Goal: Task Accomplishment & Management: Use online tool/utility

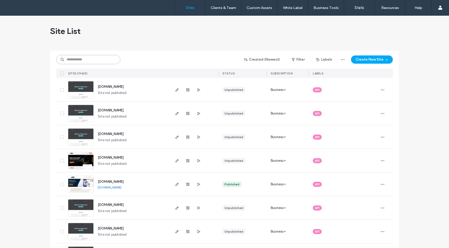
drag, startPoint x: 80, startPoint y: 58, endPoint x: 77, endPoint y: 59, distance: 3.2
click at [78, 60] on input at bounding box center [88, 59] width 64 height 9
paste input "**********"
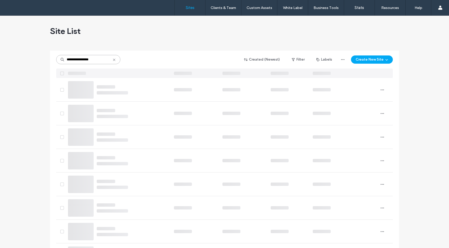
type input "**********"
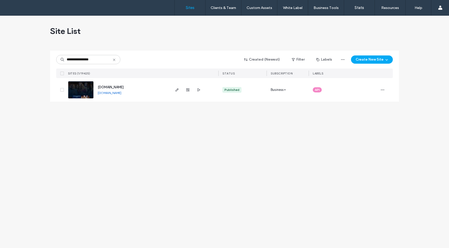
click at [74, 100] on div "[DOMAIN_NAME] [DOMAIN_NAME]" at bounding box center [118, 90] width 104 height 24
click at [78, 92] on img at bounding box center [80, 98] width 25 height 35
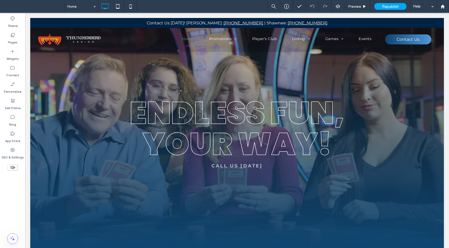
click at [338, 9] on div "Preview Republish Help" at bounding box center [358, 6] width 182 height 13
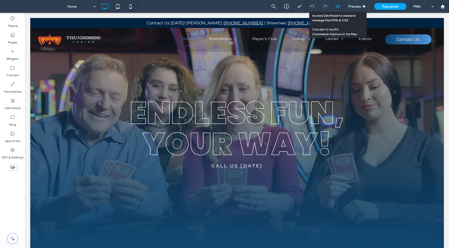
click at [336, 5] on icon at bounding box center [338, 6] width 5 height 5
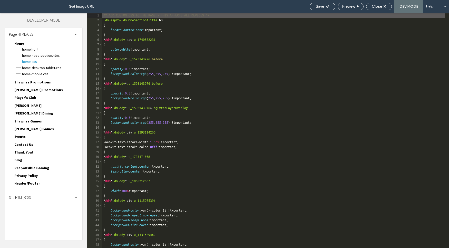
click at [34, 195] on div "Site HTML/CSS" at bounding box center [43, 197] width 77 height 13
click at [30, 209] on span "head-section.html" at bounding box center [53, 207] width 58 height 5
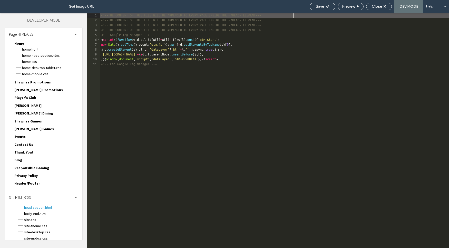
drag, startPoint x: 197, startPoint y: 99, endPoint x: 207, endPoint y: 95, distance: 10.6
click at [197, 99] on div "<!--THE CONTENT OF THIS FILE WILL BE APPENDED TO EVERY PAGE INSIDE THE </HEAD> …" at bounding box center [274, 135] width 349 height 245
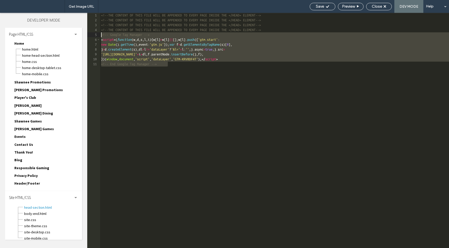
drag, startPoint x: 201, startPoint y: 87, endPoint x: 81, endPoint y: 36, distance: 130.3
click at [81, 36] on div "Theme Pages Widgets Content Personalize Sell Online Blog App Store SEO & Settin…" at bounding box center [224, 130] width 449 height 235
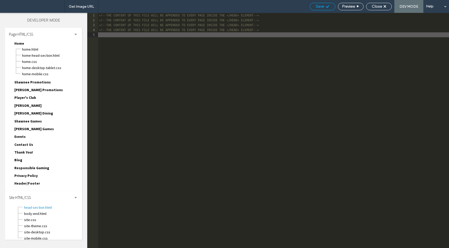
click at [319, 8] on span "Save" at bounding box center [320, 6] width 8 height 5
click at [47, 214] on span "body-end.html" at bounding box center [53, 213] width 58 height 5
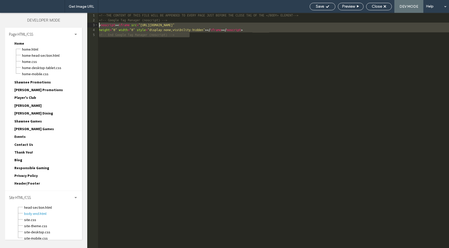
drag, startPoint x: 149, startPoint y: 69, endPoint x: 57, endPoint y: 27, distance: 101.5
click at [57, 27] on div "Theme Pages Widgets Content Personalize Sell Online Blog App Store SEO & Settin…" at bounding box center [224, 130] width 449 height 235
click at [201, 35] on div "<!--THE CONTENT OF THIS FILE WILL BE APPENDED TO EVERY PAGE JUST BEFORE THE CLO…" at bounding box center [273, 135] width 351 height 245
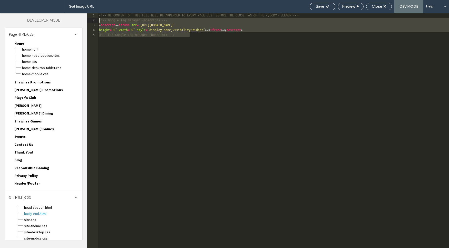
drag, startPoint x: 205, startPoint y: 38, endPoint x: 87, endPoint y: 21, distance: 118.9
click at [87, 21] on div "** 1 2 3 4 5 <!--THE CONTENT OF THIS FILE WILL BE APPENDED TO EVERY PAGE JUST B…" at bounding box center [268, 130] width 362 height 235
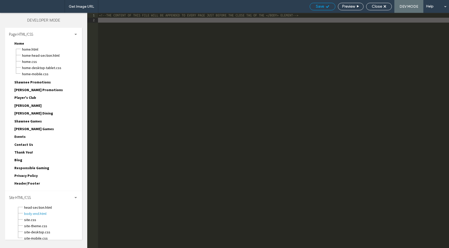
click at [320, 8] on span "Save" at bounding box center [320, 6] width 8 height 5
click at [51, 206] on span "head-section.html" at bounding box center [53, 207] width 58 height 5
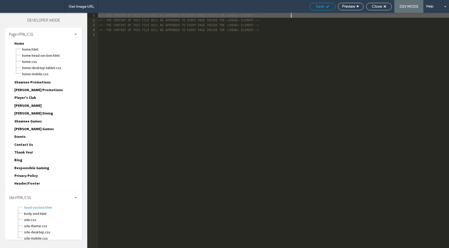
click at [323, 6] on span "Save" at bounding box center [320, 6] width 8 height 5
click at [35, 181] on span "Header/Footer" at bounding box center [27, 183] width 26 height 5
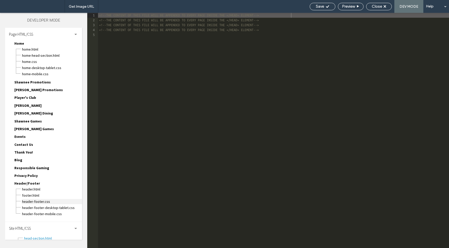
click at [46, 200] on span "header-footer.css" at bounding box center [52, 201] width 60 height 5
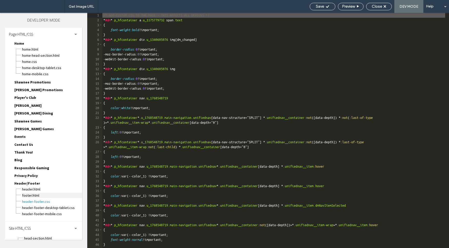
click at [37, 194] on span "footer.html" at bounding box center [52, 195] width 60 height 5
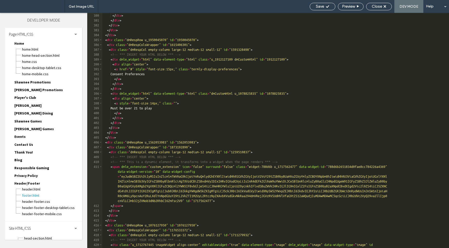
scroll to position [2140, 0]
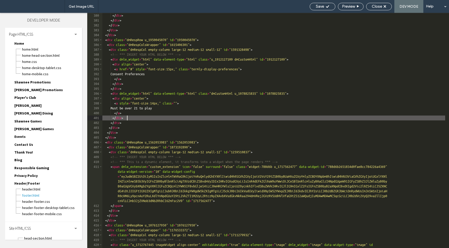
click at [268, 119] on div "Please try again later. </ div > </ div > </ div > </ div > </ div > < div clas…" at bounding box center [273, 133] width 343 height 250
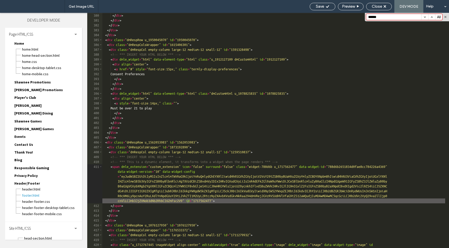
type input "******"
click at [432, 15] on button "button" at bounding box center [431, 17] width 7 height 6
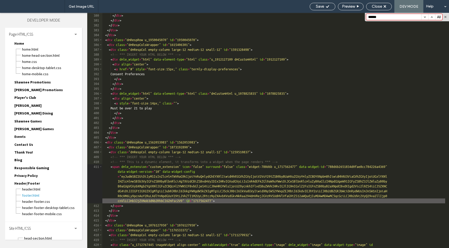
click at [432, 15] on button "button" at bounding box center [431, 17] width 7 height 6
click at [42, 190] on span "header.html" at bounding box center [52, 189] width 60 height 5
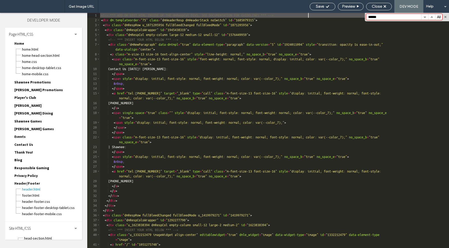
scroll to position [0, 0]
click at [433, 16] on button "button" at bounding box center [431, 17] width 7 height 6
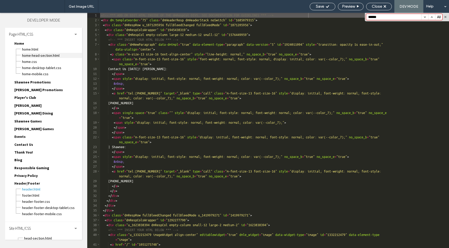
click at [44, 55] on span "Home-head-section.html" at bounding box center [52, 55] width 60 height 5
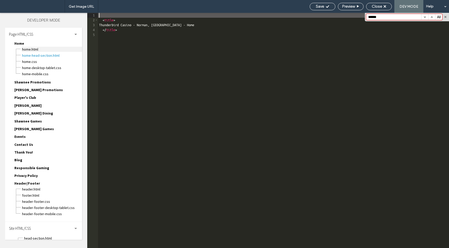
click at [37, 48] on span "Home.html" at bounding box center [52, 49] width 60 height 5
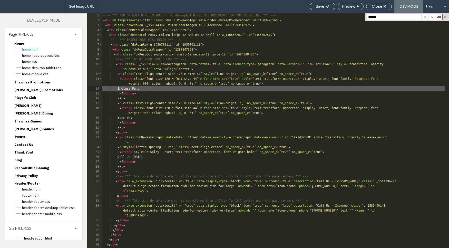
click at [263, 87] on div "<!-- *** ADD OR EDIT HTML INSIDE OF THE dmRespCol DIVS, SEE DOCUMENTATION FOR G…" at bounding box center [273, 135] width 343 height 245
click at [432, 18] on button "button" at bounding box center [431, 17] width 7 height 6
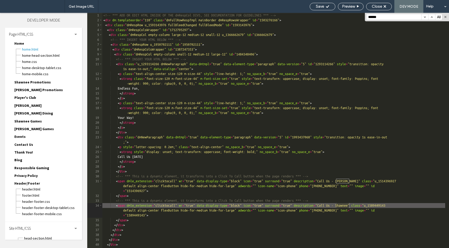
click at [432, 18] on button "button" at bounding box center [431, 17] width 7 height 6
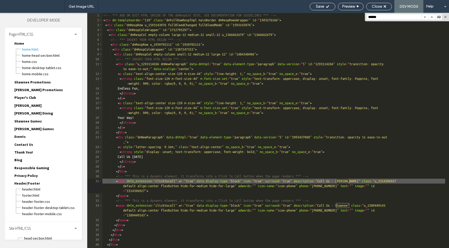
click at [432, 18] on button "button" at bounding box center [431, 17] width 7 height 6
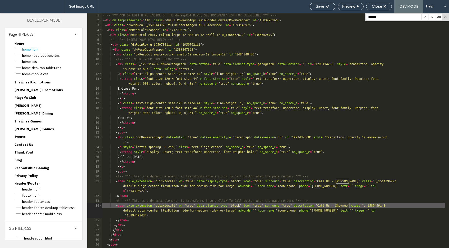
click at [432, 18] on button "button" at bounding box center [431, 17] width 7 height 6
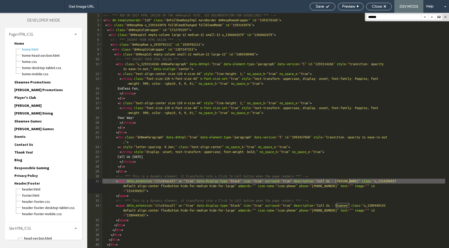
click at [432, 18] on button "button" at bounding box center [431, 17] width 7 height 6
click at [32, 175] on span "Privacy Policy" at bounding box center [25, 175] width 23 height 5
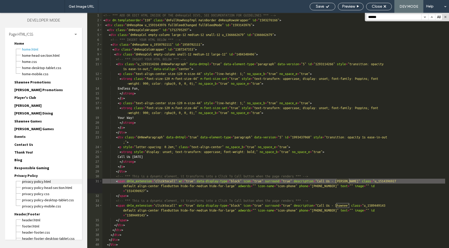
click at [40, 182] on span "Privacy Policy.html" at bounding box center [52, 181] width 60 height 5
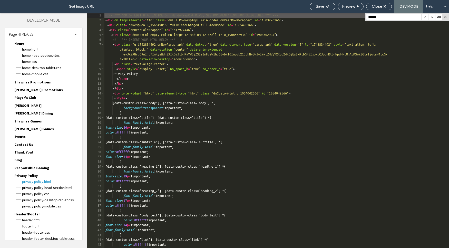
click at [429, 16] on button "button" at bounding box center [431, 17] width 7 height 6
click at [433, 16] on button "button" at bounding box center [431, 17] width 7 height 6
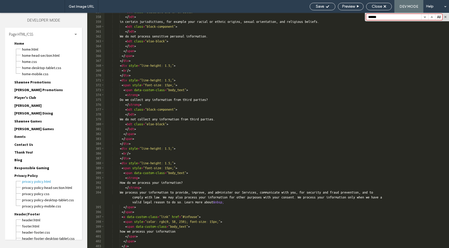
scroll to position [729, 0]
click at [60, 187] on span "Privacy Policy-head-section.html" at bounding box center [52, 187] width 60 height 5
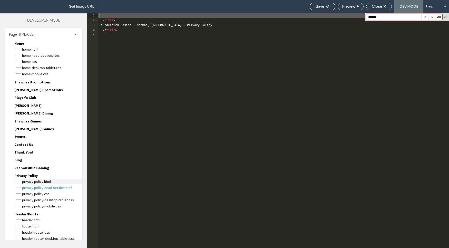
click at [45, 181] on span "Privacy Policy.html" at bounding box center [52, 181] width 60 height 5
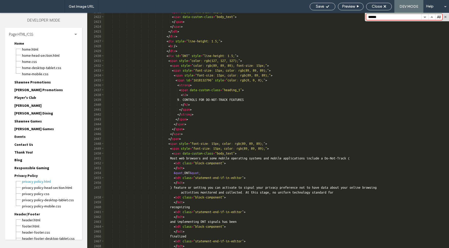
scroll to position [4431, 0]
click at [39, 168] on span "Responsible Gaming" at bounding box center [31, 167] width 35 height 5
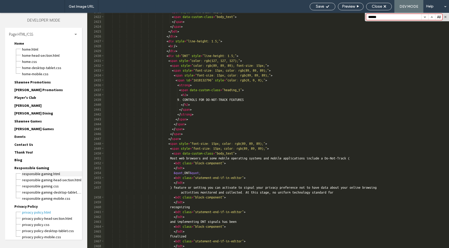
click at [45, 171] on span "Responsible Gaming.html" at bounding box center [52, 173] width 60 height 5
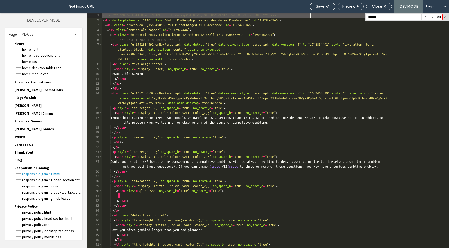
scroll to position [0, 0]
click at [54, 182] on div "Responsible Gaming.css" at bounding box center [52, 185] width 60 height 6
click at [57, 179] on span "Responsible Gaming-head-section.html" at bounding box center [52, 179] width 60 height 5
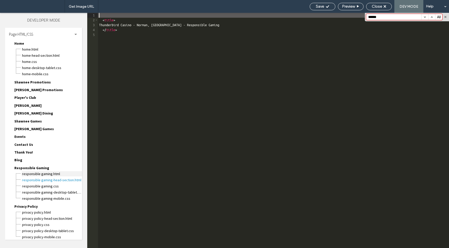
click at [54, 172] on span "Responsible Gaming.html" at bounding box center [52, 173] width 60 height 5
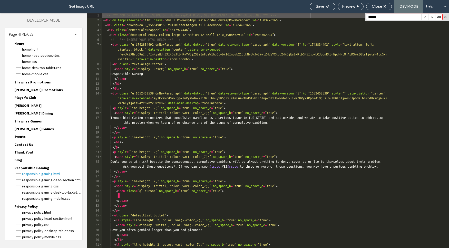
click at [433, 18] on button "button" at bounding box center [431, 17] width 7 height 6
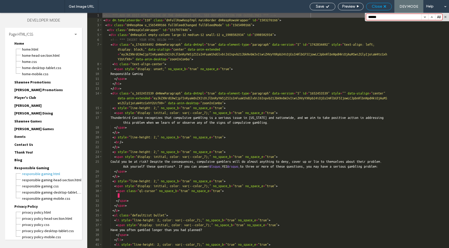
click at [382, 6] on span "Close" at bounding box center [377, 6] width 10 height 5
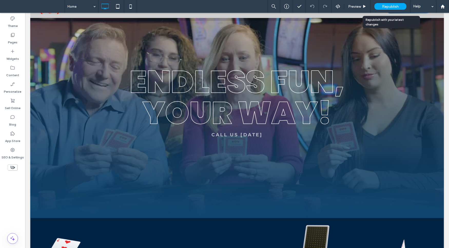
click at [388, 7] on span "Republish" at bounding box center [390, 6] width 17 height 4
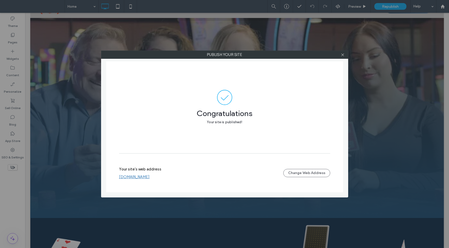
click at [345, 56] on div at bounding box center [343, 55] width 8 height 8
click at [341, 55] on icon at bounding box center [343, 55] width 4 height 4
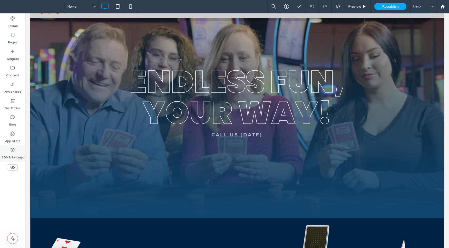
click at [11, 153] on label "SEO & Settings" at bounding box center [13, 155] width 22 height 7
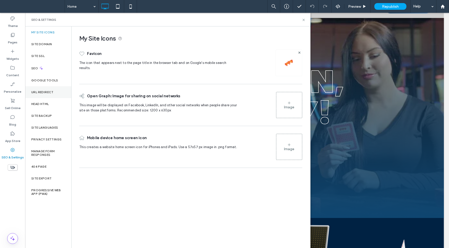
click at [45, 93] on label "URL Redirect" at bounding box center [42, 92] width 22 height 4
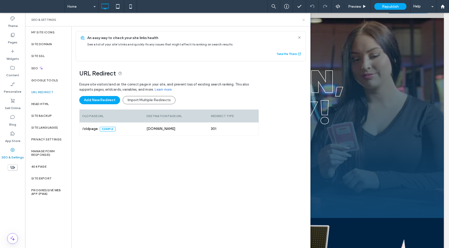
click at [305, 20] on icon at bounding box center [304, 20] width 4 height 4
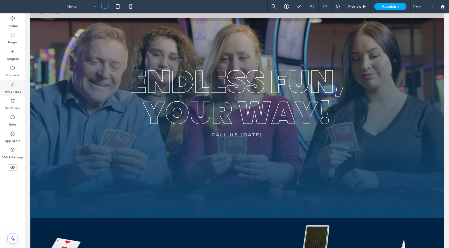
click at [13, 87] on label "Personalize" at bounding box center [12, 90] width 17 height 7
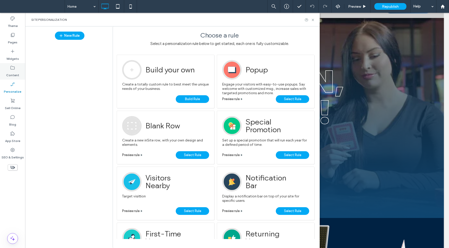
click at [12, 67] on icon at bounding box center [12, 67] width 5 height 5
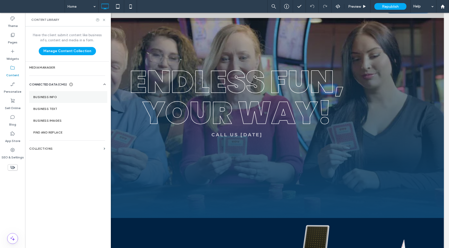
click at [52, 96] on label "Business Info" at bounding box center [68, 97] width 70 height 4
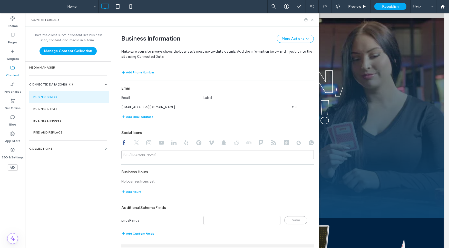
scroll to position [259, 0]
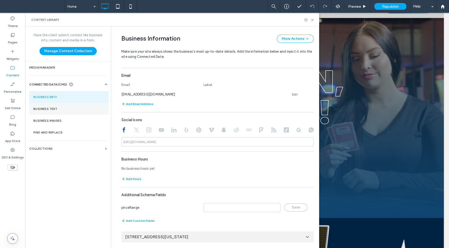
click at [54, 107] on label "Business Text" at bounding box center [68, 109] width 71 height 4
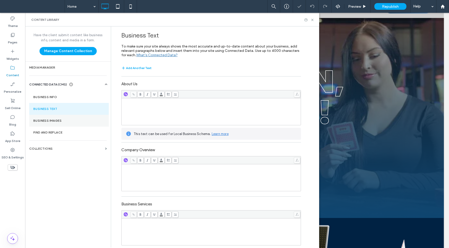
click at [59, 117] on section "Business Images" at bounding box center [69, 121] width 80 height 12
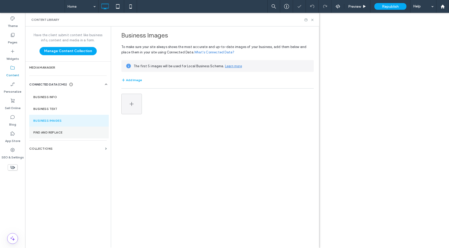
click at [57, 128] on section "Find and Replace" at bounding box center [69, 132] width 80 height 12
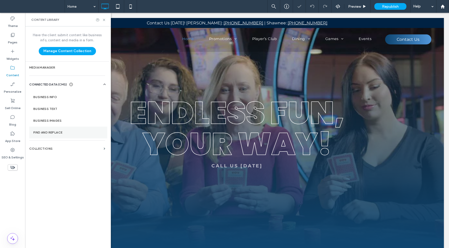
scroll to position [0, 0]
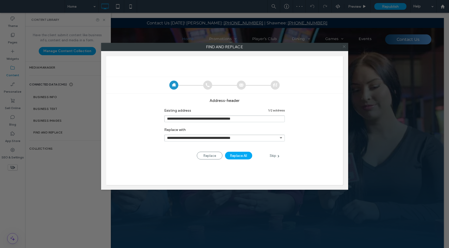
click at [344, 46] on icon at bounding box center [343, 46] width 7 height 7
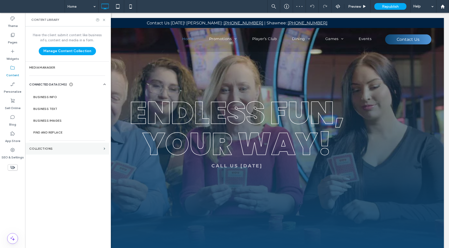
click at [48, 151] on section "Collections" at bounding box center [67, 149] width 84 height 12
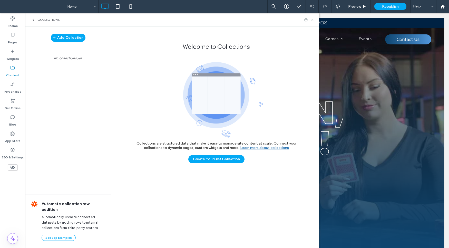
click at [312, 19] on use at bounding box center [312, 20] width 2 height 2
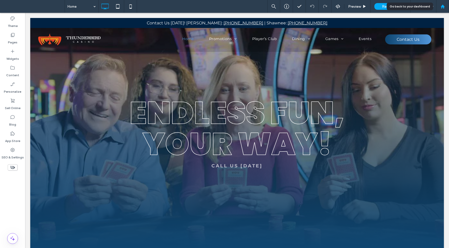
click at [445, 3] on div at bounding box center [442, 6] width 13 height 13
